Goal: Task Accomplishment & Management: Manage account settings

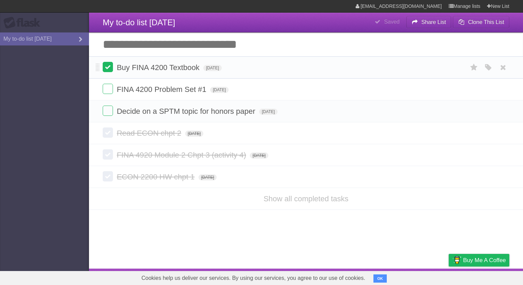
click at [108, 69] on label at bounding box center [108, 67] width 10 height 10
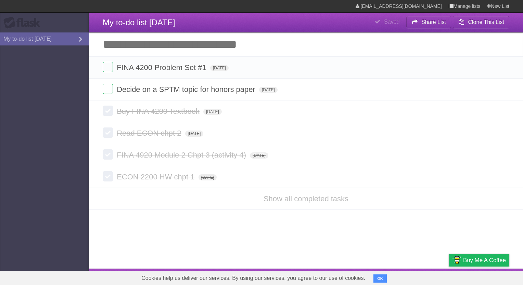
click at [168, 47] on input "Add another task" at bounding box center [306, 45] width 434 height 24
type input "**********"
click input "*********" at bounding box center [0, 0] width 0 height 0
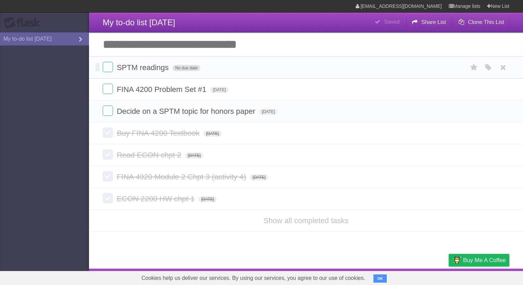
click at [195, 67] on span "No due date" at bounding box center [186, 68] width 28 height 6
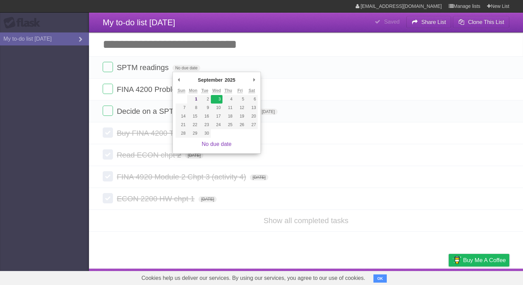
type span "[DATE]"
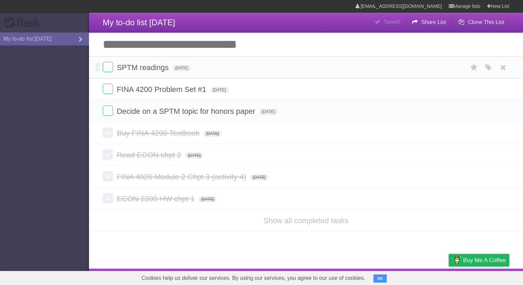
click at [135, 70] on span "SPTM readings" at bounding box center [144, 67] width 54 height 9
click at [144, 69] on input "**********" at bounding box center [142, 68] width 50 height 9
type input "**********"
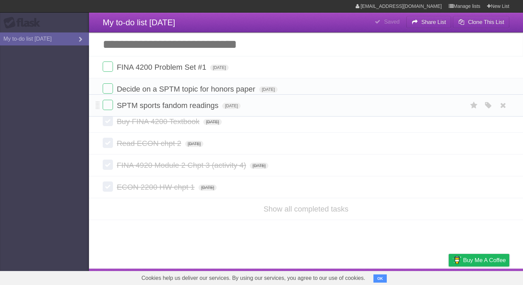
drag, startPoint x: 97, startPoint y: 65, endPoint x: 109, endPoint y: 104, distance: 40.7
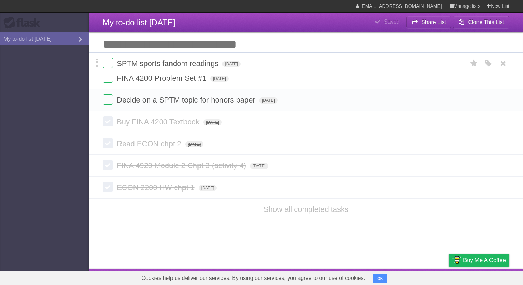
drag, startPoint x: 98, startPoint y: 108, endPoint x: 102, endPoint y: 59, distance: 49.4
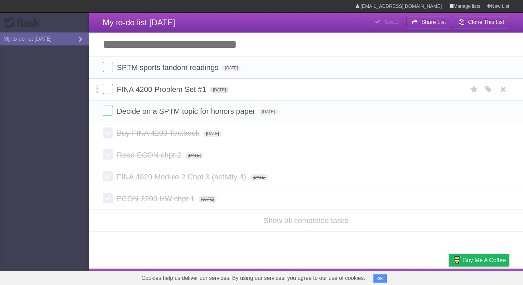
click at [229, 90] on span "[DATE]" at bounding box center [219, 90] width 18 height 6
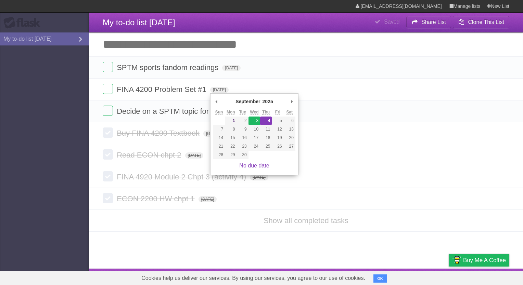
type span "[DATE]"
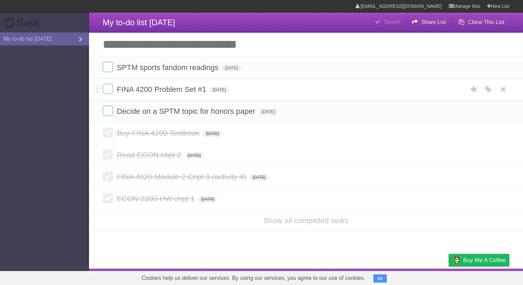
drag, startPoint x: 102, startPoint y: 90, endPoint x: 99, endPoint y: 84, distance: 6.9
click at [99, 84] on li "FINA 4200 Problem Set #1 [DATE] White Red Blue Green Purple Orange" at bounding box center [306, 89] width 434 height 22
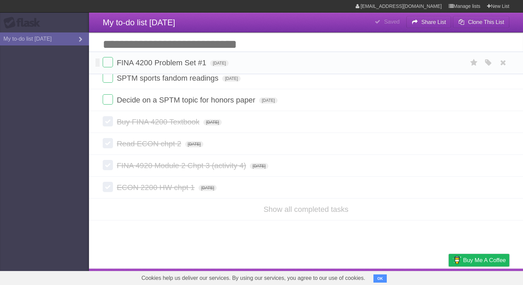
drag, startPoint x: 99, startPoint y: 89, endPoint x: 99, endPoint y: 62, distance: 26.3
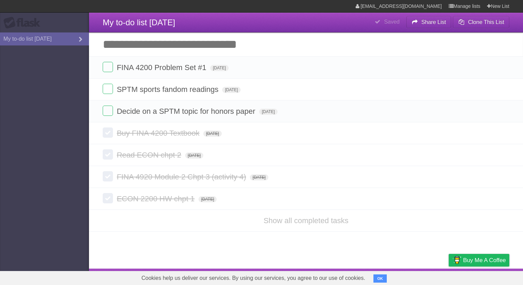
click at [298, 226] on li "Show all completed tasks" at bounding box center [306, 221] width 434 height 22
click at [300, 216] on li "Show all completed tasks" at bounding box center [306, 221] width 434 height 22
click at [302, 222] on link "Show all completed tasks" at bounding box center [305, 221] width 85 height 9
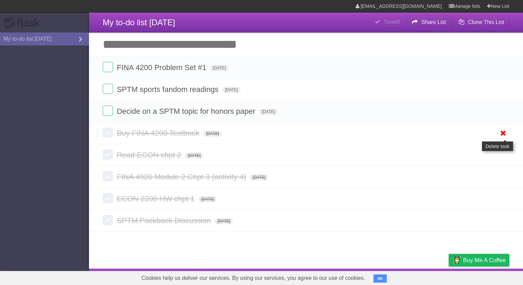
click at [502, 130] on icon at bounding box center [503, 133] width 10 height 11
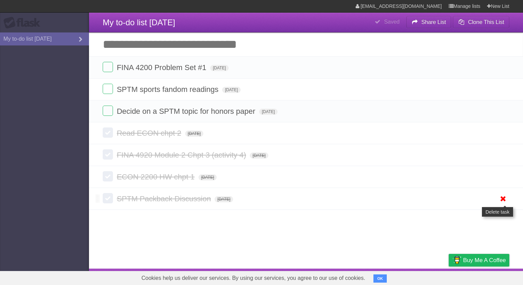
click at [501, 199] on icon at bounding box center [503, 198] width 10 height 11
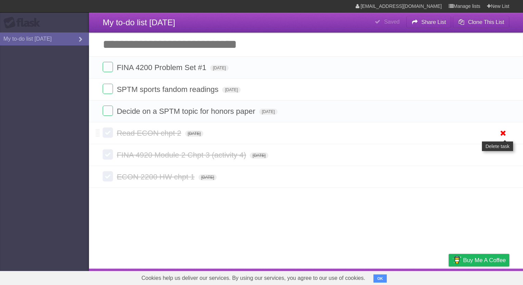
click at [498, 133] on icon at bounding box center [503, 133] width 10 height 11
